Goal: Find specific page/section

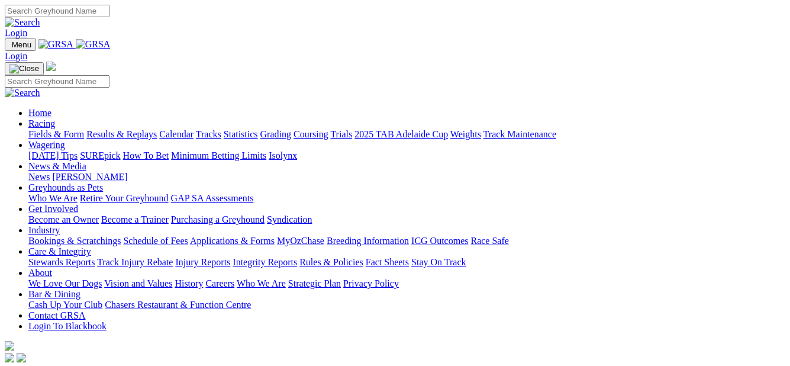
click at [43, 129] on link "Fields & Form" at bounding box center [56, 134] width 56 height 10
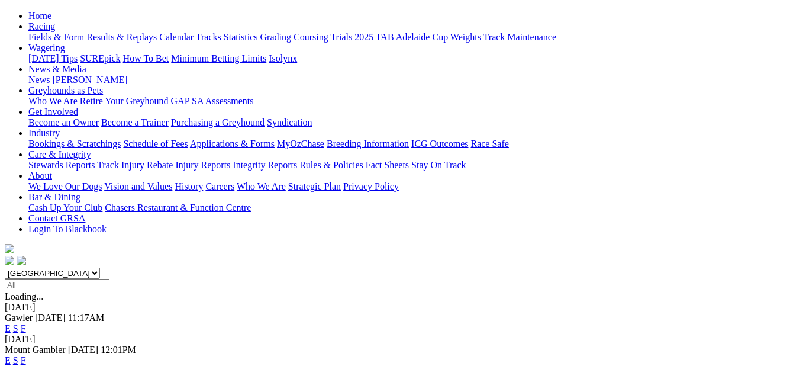
scroll to position [177, 0]
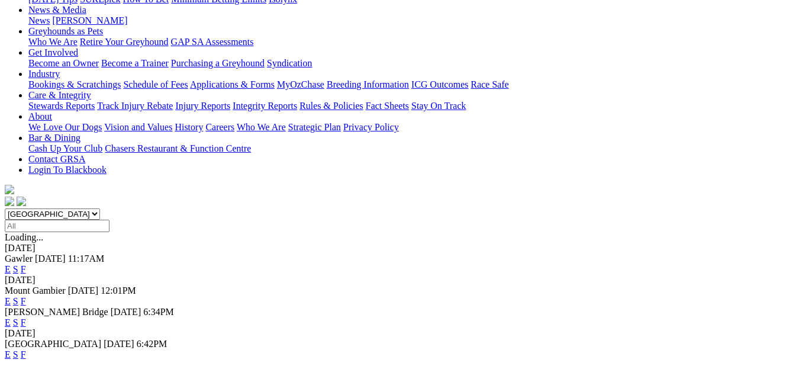
click at [26, 349] on link "F" at bounding box center [23, 354] width 5 height 10
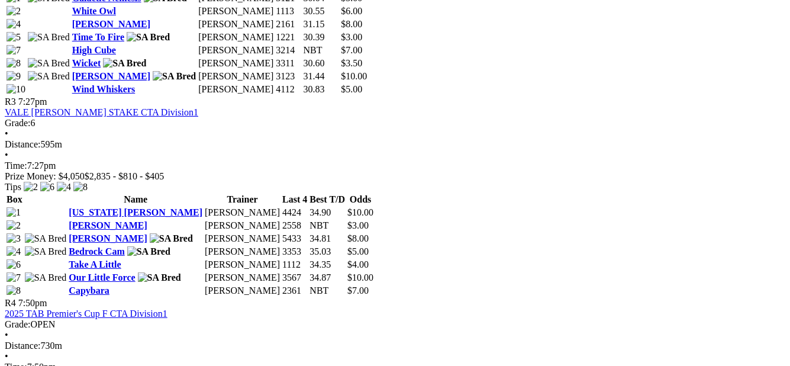
scroll to position [887, 0]
